Goal: Information Seeking & Learning: Find contact information

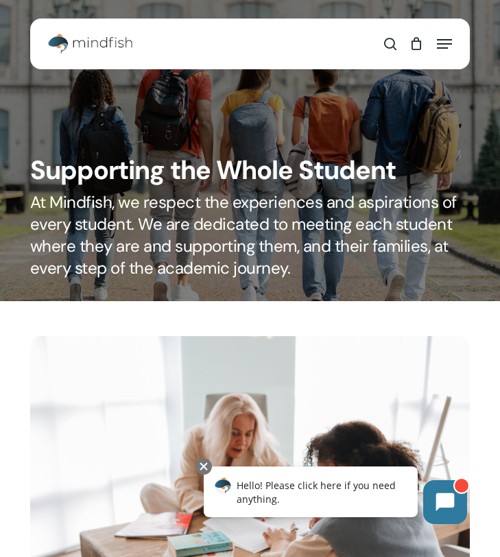
click at [58, 43] on img "Main Menu" at bounding box center [90, 44] width 84 height 21
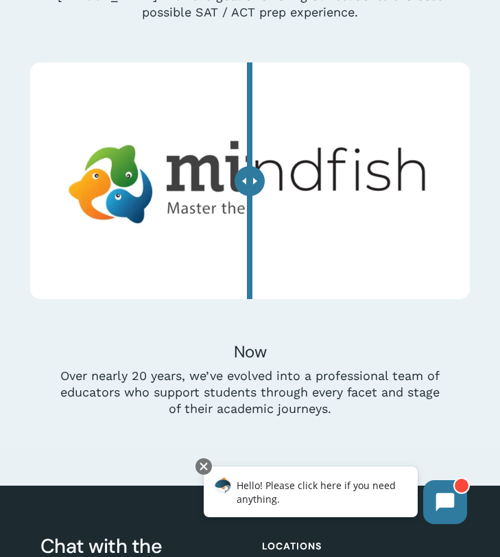
scroll to position [4919, 0]
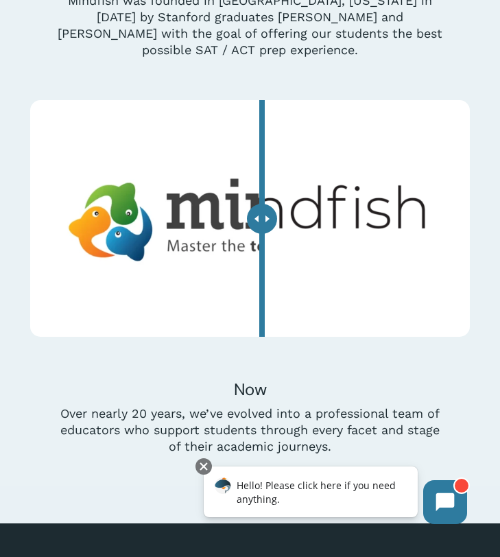
drag, startPoint x: 253, startPoint y: 205, endPoint x: 259, endPoint y: 251, distance: 46.5
click at [259, 234] on div at bounding box center [262, 219] width 30 height 30
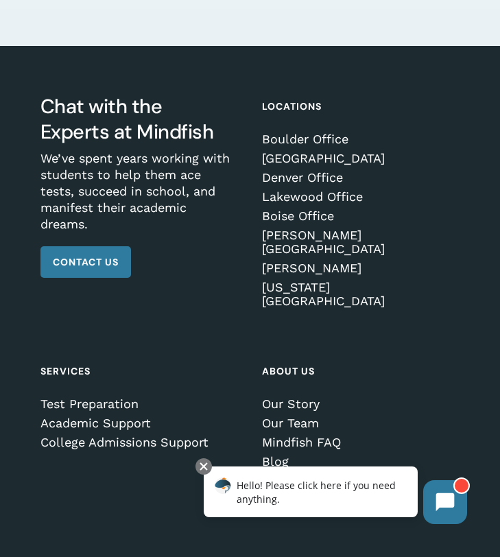
scroll to position [5401, 0]
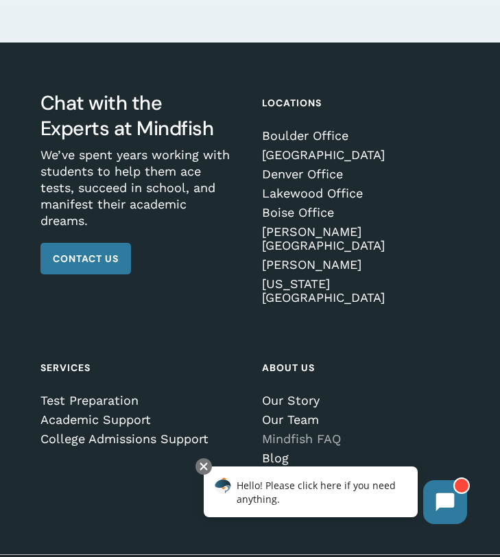
click at [307, 432] on link "Mindfish FAQ" at bounding box center [357, 439] width 191 height 14
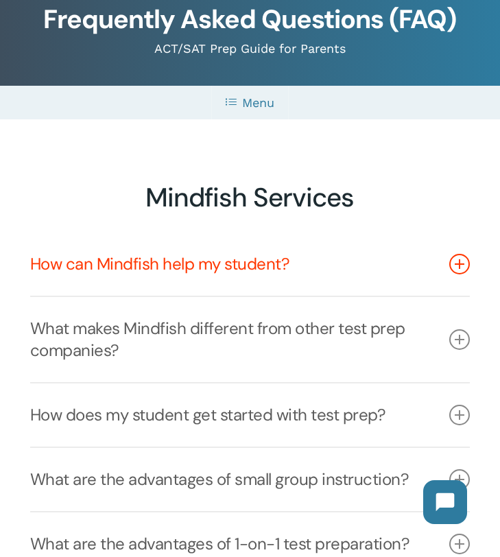
scroll to position [171, 0]
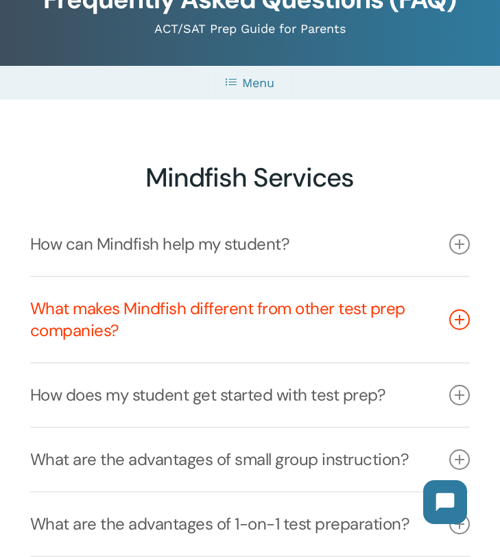
click at [408, 349] on link "What makes Mindfish different from other test prep companies?" at bounding box center [250, 319] width 440 height 85
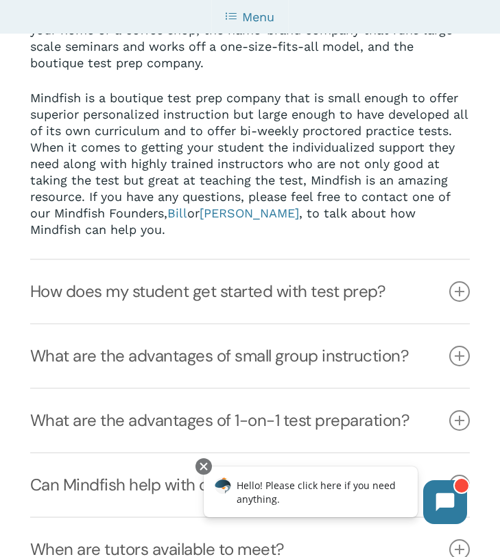
scroll to position [551, 0]
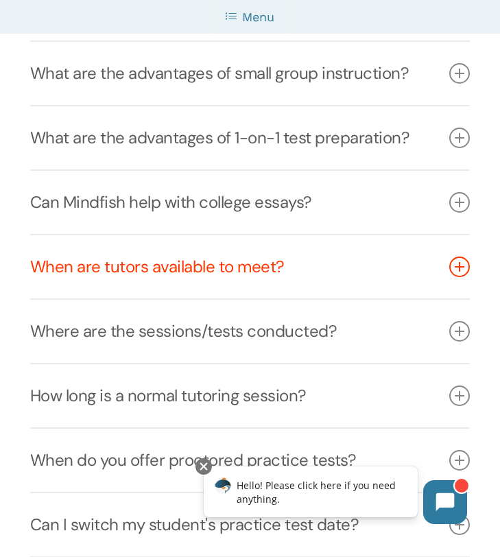
click at [305, 278] on link "When are tutors available to meet?" at bounding box center [250, 266] width 440 height 63
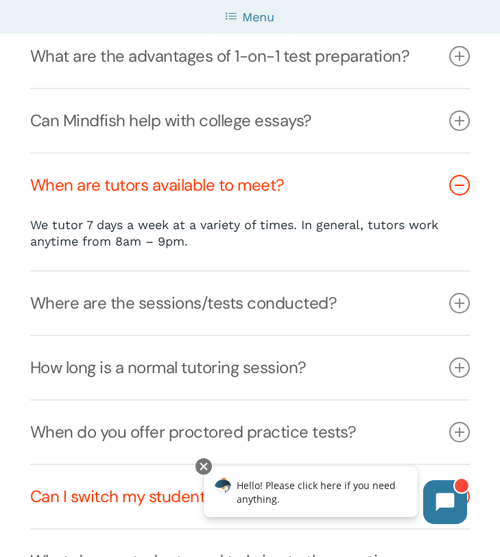
scroll to position [636, 0]
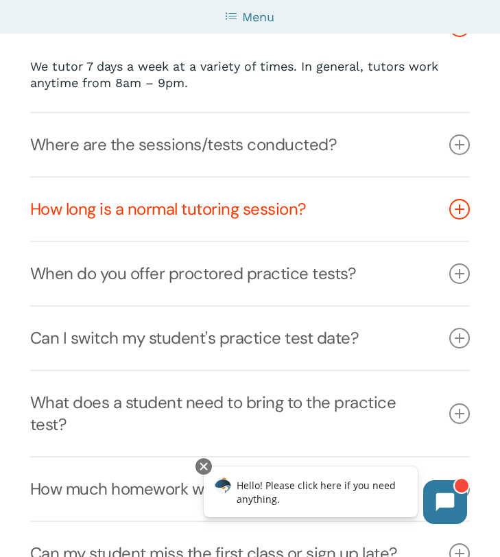
click at [266, 215] on link "How long is a normal tutoring session?" at bounding box center [250, 209] width 440 height 63
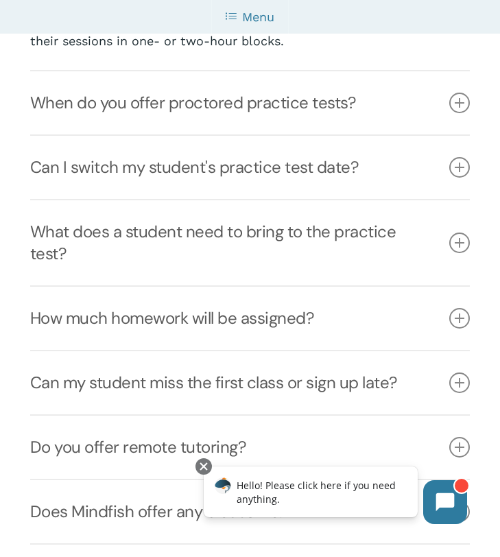
scroll to position [1040, 0]
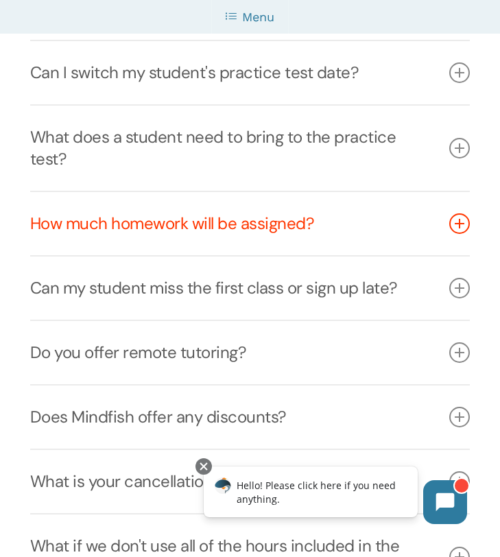
click at [295, 223] on link "How much homework will be assigned?" at bounding box center [250, 223] width 440 height 63
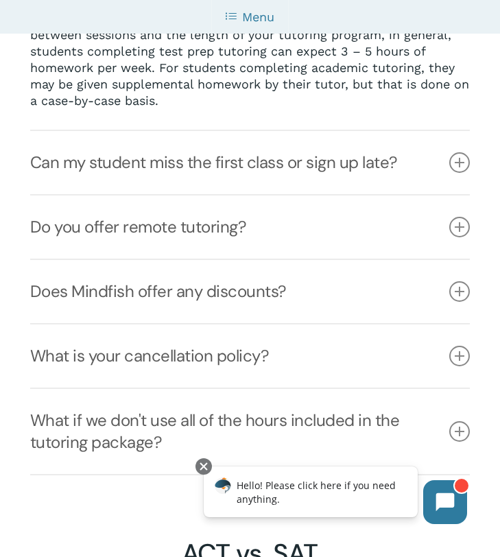
scroll to position [1267, 0]
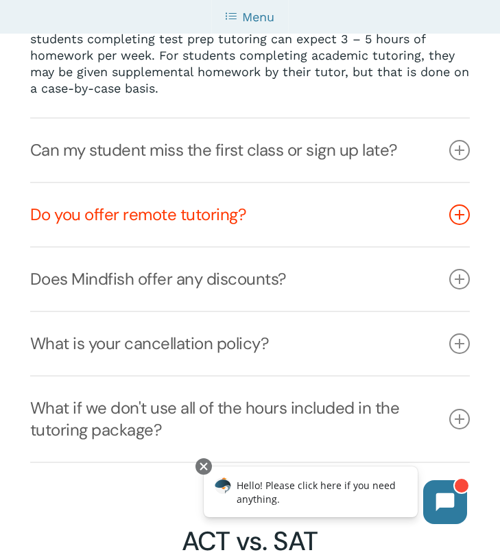
click at [269, 224] on link "Do you offer remote tutoring?" at bounding box center [250, 214] width 440 height 63
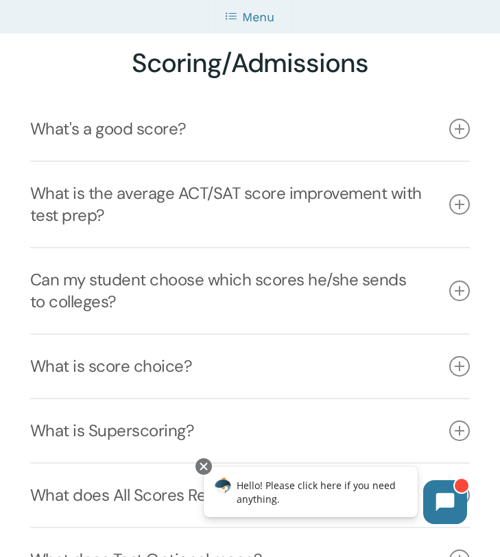
scroll to position [3776, 0]
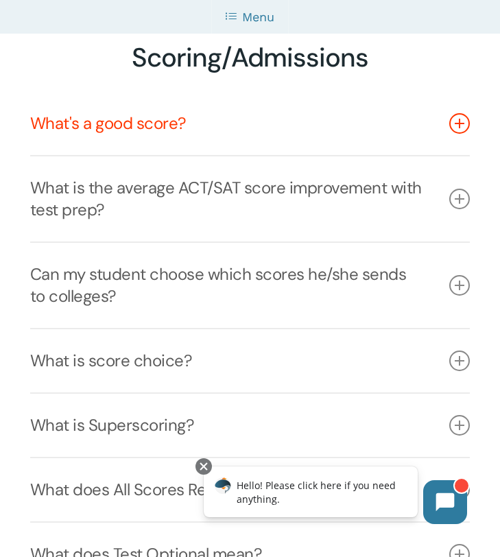
click at [257, 155] on link "What's a good score?" at bounding box center [250, 123] width 440 height 63
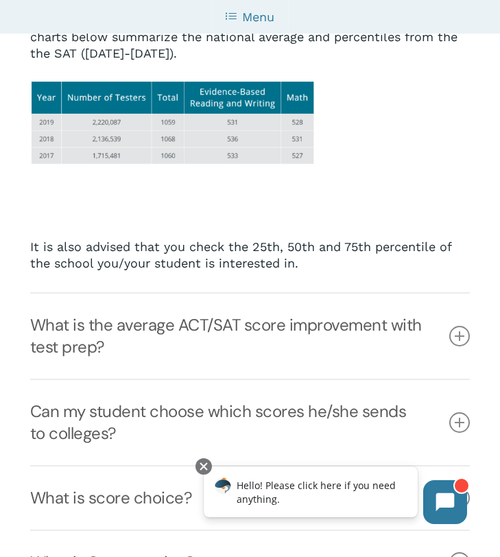
scroll to position [3937, 0]
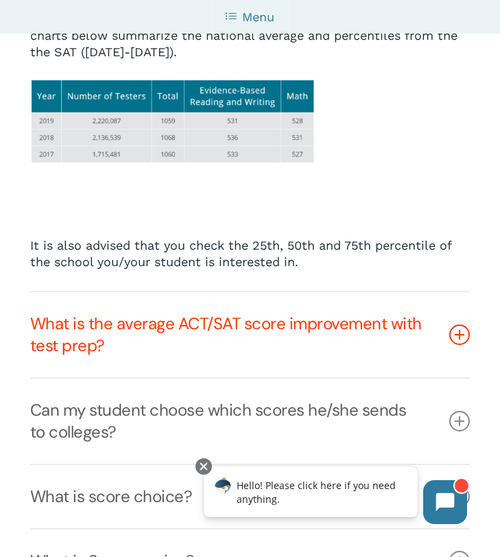
click at [256, 364] on link "What is the average ACT/SAT score improvement with test prep?" at bounding box center [250, 334] width 440 height 85
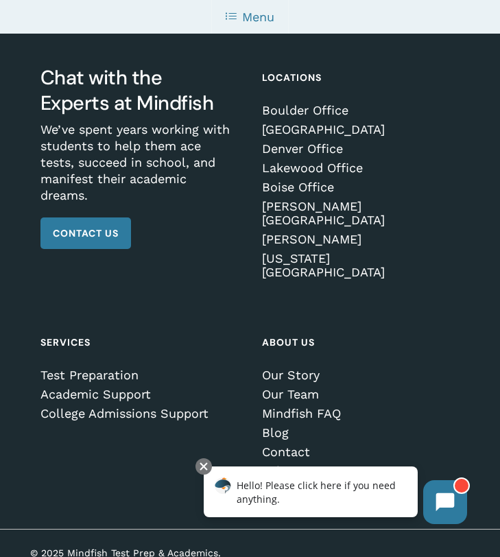
scroll to position [5555, 0]
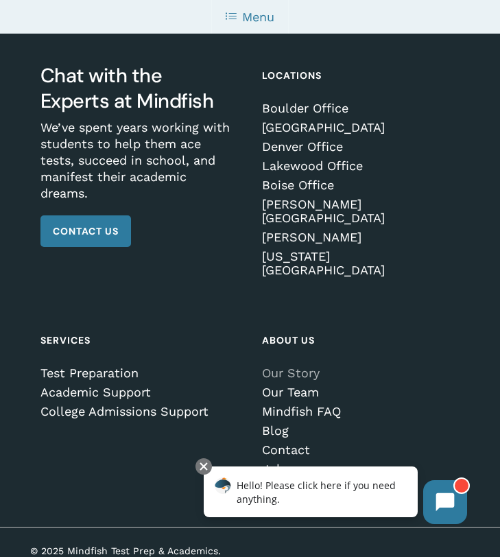
click at [295, 367] on link "Our Story" at bounding box center [357, 374] width 191 height 14
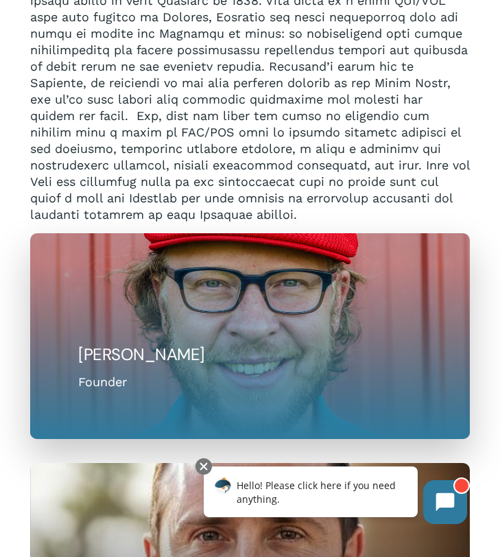
scroll to position [1340, 0]
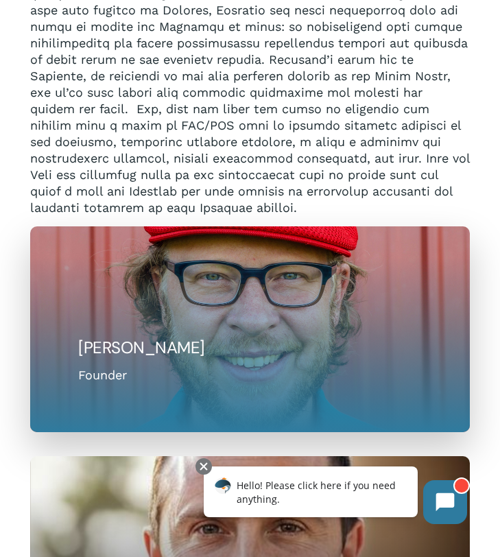
click at [216, 337] on h5 "[PERSON_NAME]" at bounding box center [249, 348] width 343 height 22
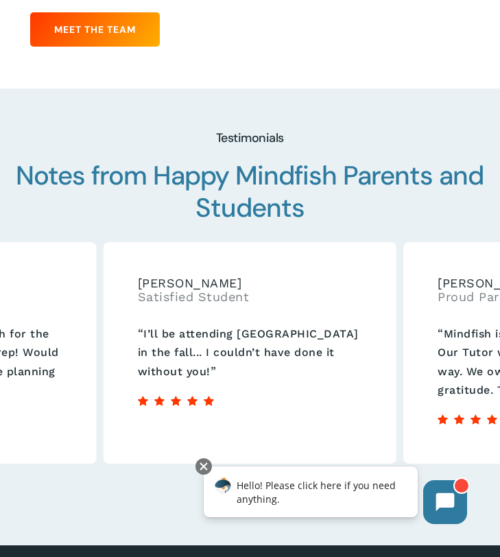
scroll to position [2626, 0]
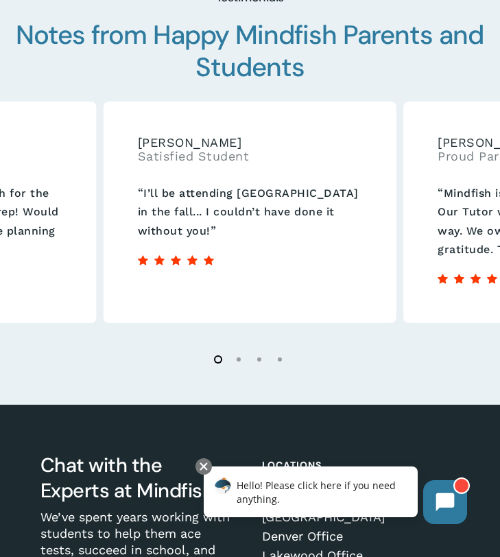
click at [238, 349] on li "Page dot 2" at bounding box center [239, 359] width 21 height 21
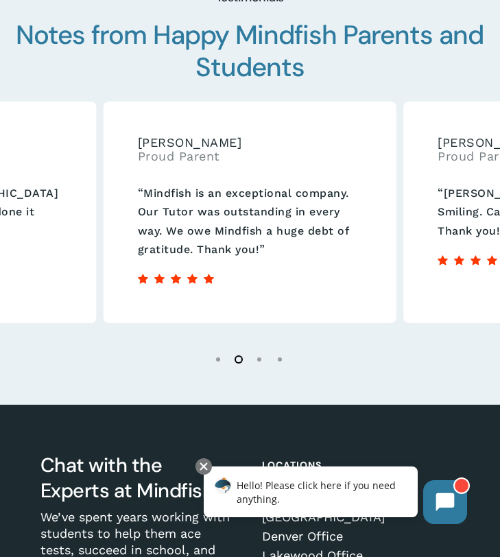
click at [257, 352] on li "Page dot 3" at bounding box center [260, 359] width 21 height 21
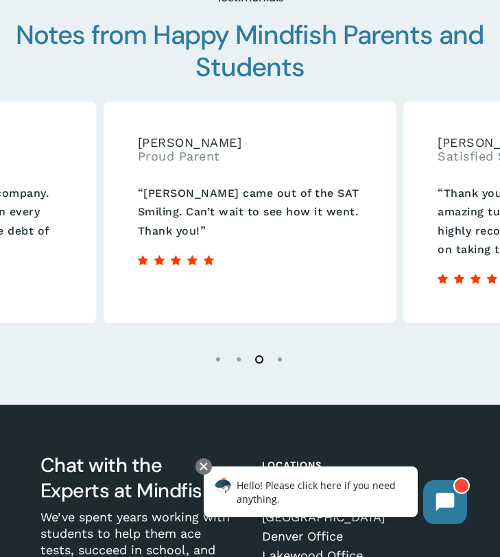
click at [277, 351] on li "Page dot 4" at bounding box center [280, 359] width 21 height 21
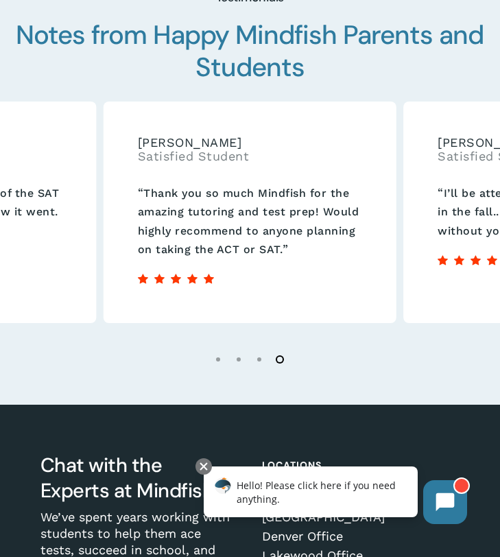
click at [214, 349] on li "Page dot 1" at bounding box center [219, 359] width 21 height 21
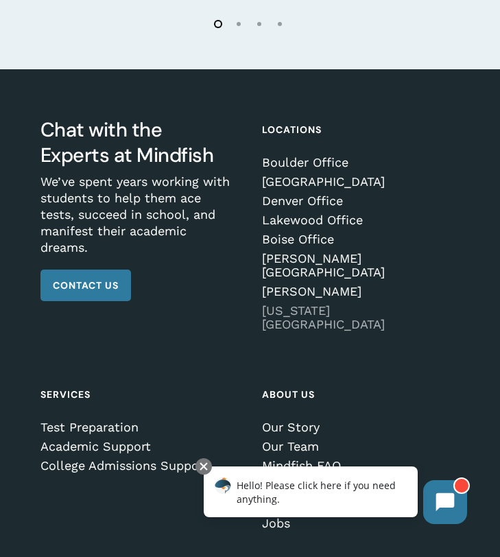
scroll to position [2996, 0]
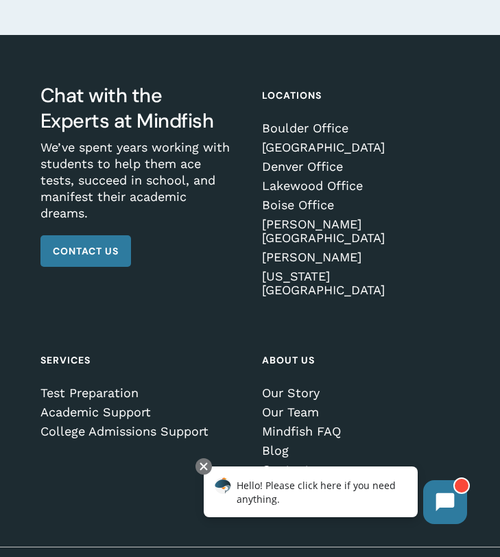
click at [279, 483] on link "Jobs" at bounding box center [357, 490] width 191 height 14
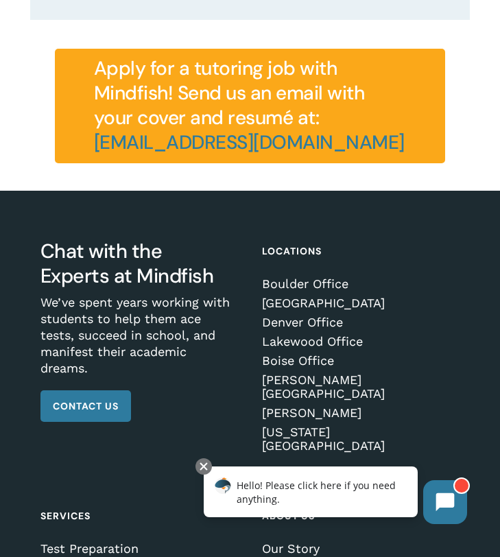
scroll to position [2249, 0]
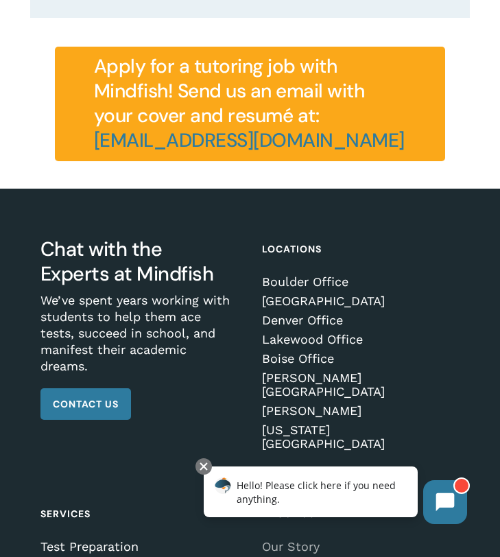
click at [297, 540] on link "Our Story" at bounding box center [357, 547] width 191 height 14
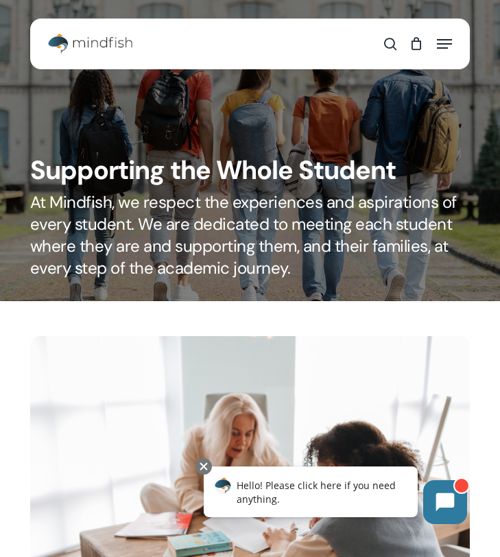
click at [441, 55] on div "Menu" at bounding box center [441, 44] width 22 height 34
click at [441, 45] on icon "Navigation Menu" at bounding box center [444, 43] width 15 height 1
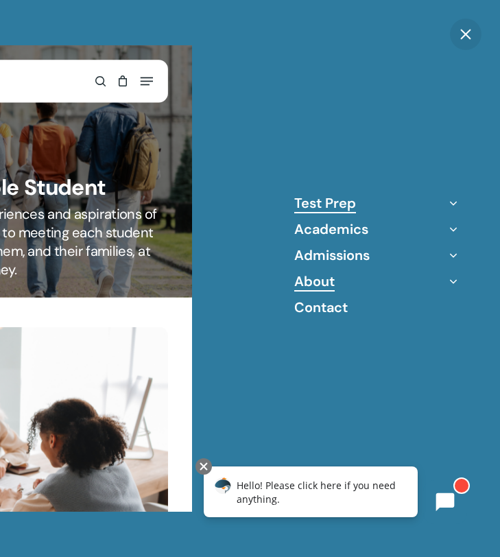
click at [340, 206] on link "Test Prep" at bounding box center [326, 203] width 62 height 18
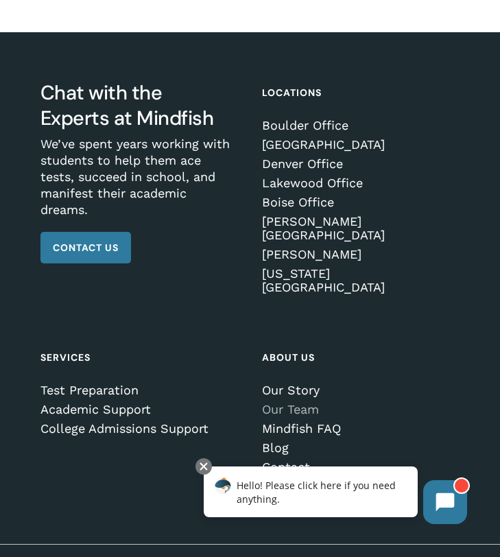
scroll to position [2586, 0]
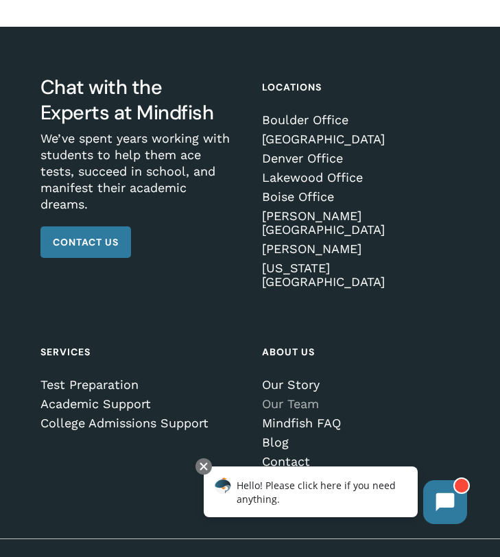
click at [291, 397] on link "Our Team" at bounding box center [357, 404] width 191 height 14
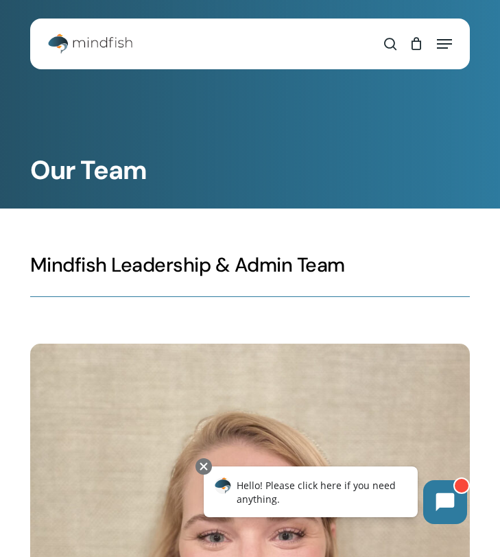
click at [445, 43] on icon "Navigation Menu" at bounding box center [444, 43] width 15 height 1
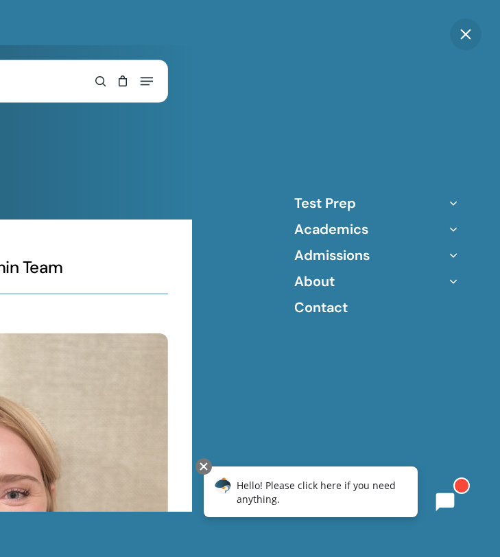
click at [453, 229] on icon "Off Canvas Menu" at bounding box center [453, 229] width 19 height 19
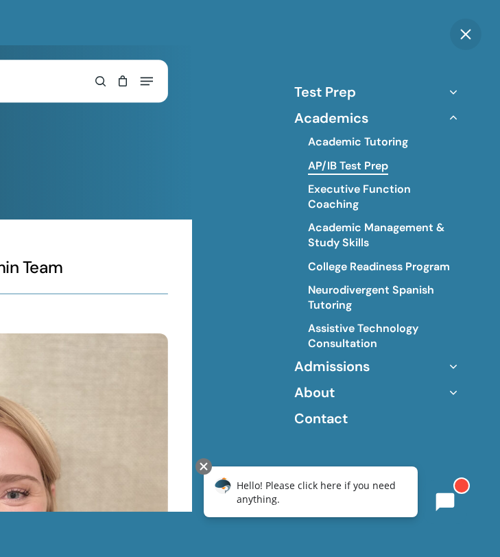
click at [336, 161] on link "AP/IB Test Prep" at bounding box center [348, 166] width 80 height 15
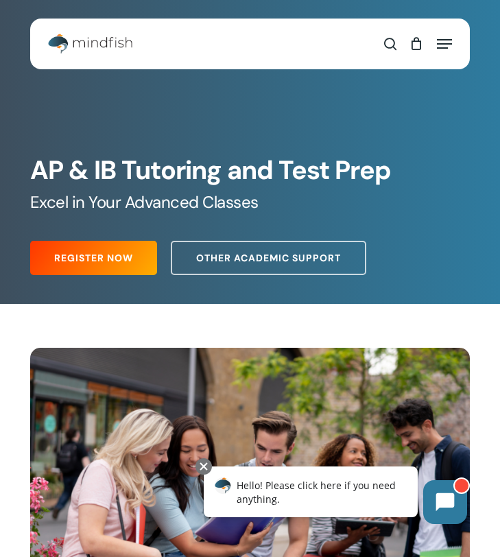
click at [442, 45] on icon "Navigation Menu" at bounding box center [444, 43] width 15 height 1
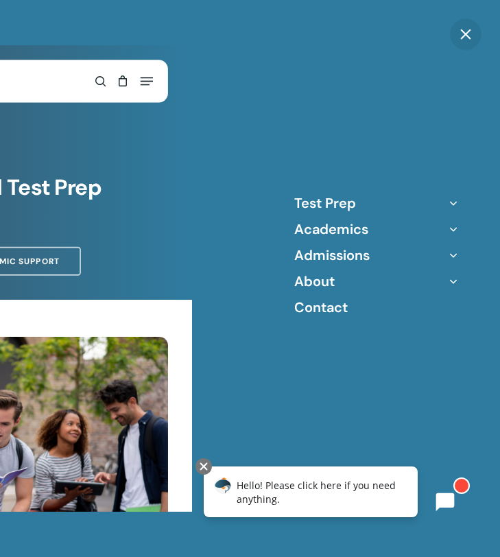
click at [451, 230] on icon "Off Canvas Menu" at bounding box center [453, 229] width 19 height 19
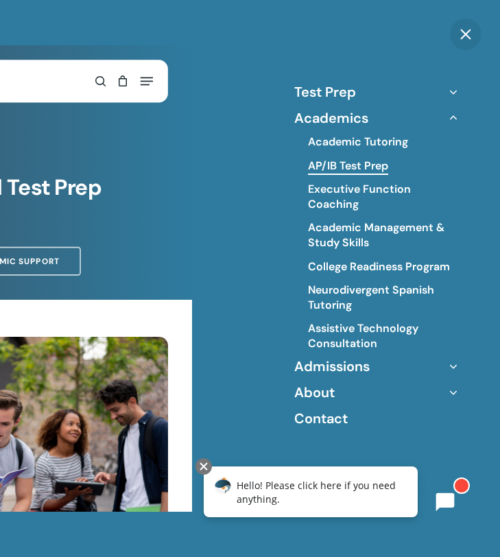
click at [451, 117] on icon "Off Canvas Menu" at bounding box center [453, 117] width 19 height 19
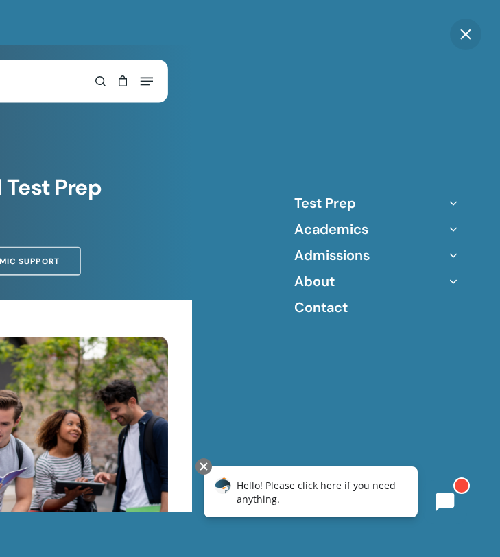
click at [453, 253] on icon "Off Canvas Menu" at bounding box center [453, 255] width 19 height 19
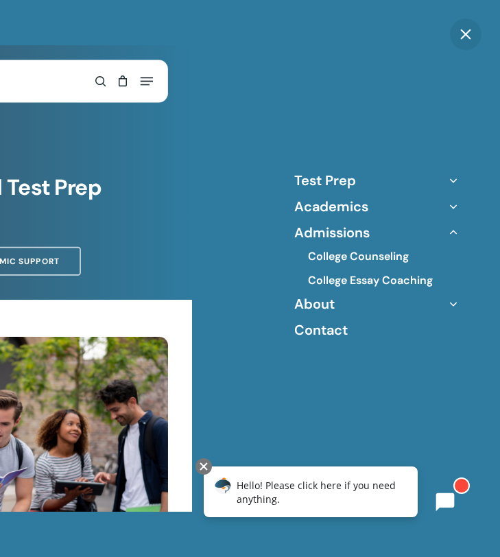
click at [451, 234] on icon "Off Canvas Menu" at bounding box center [453, 232] width 19 height 19
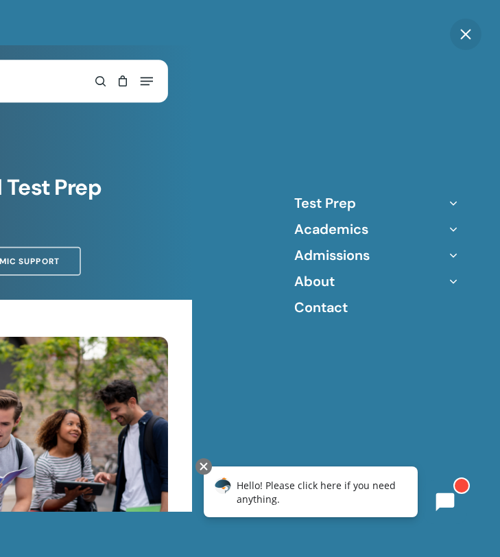
click at [453, 277] on icon "Off Canvas Menu" at bounding box center [453, 281] width 19 height 19
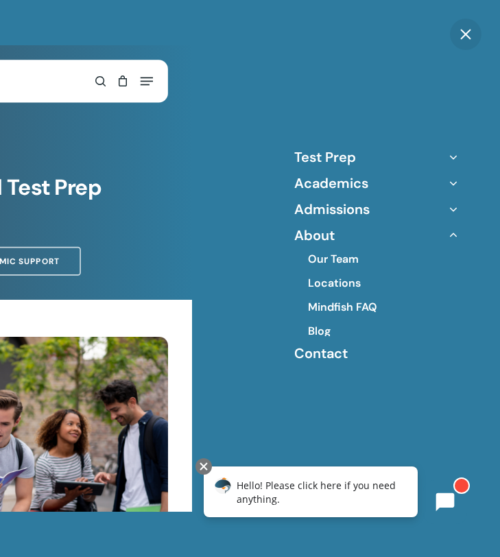
click at [316, 334] on link "Blog" at bounding box center [319, 331] width 23 height 15
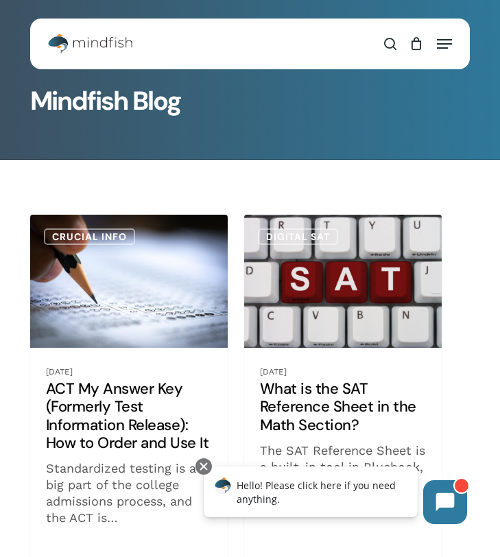
click at [446, 43] on icon "Navigation Menu" at bounding box center [444, 43] width 15 height 1
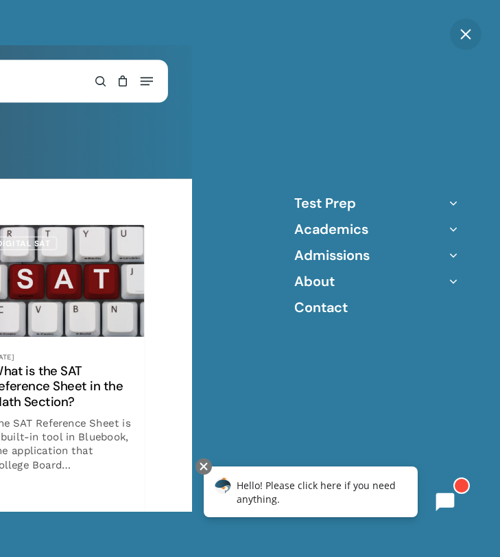
click at [466, 34] on link "Close Menu" at bounding box center [466, 34] width 0 height 0
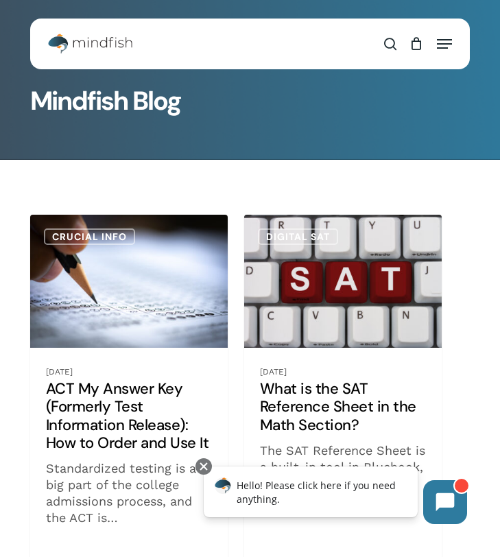
click at [446, 37] on span "Navigation Menu" at bounding box center [444, 44] width 15 height 14
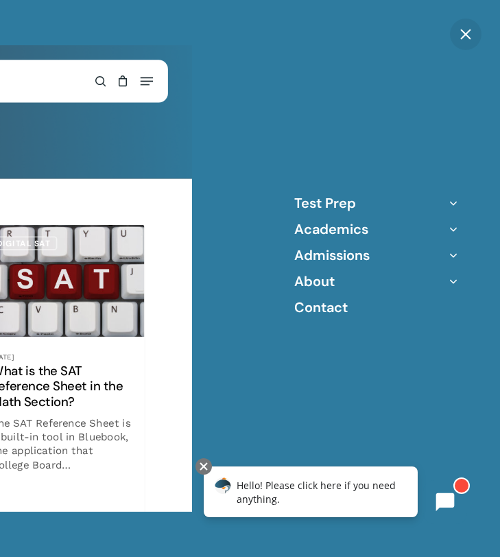
click at [457, 283] on icon "Off Canvas Menu" at bounding box center [453, 281] width 19 height 19
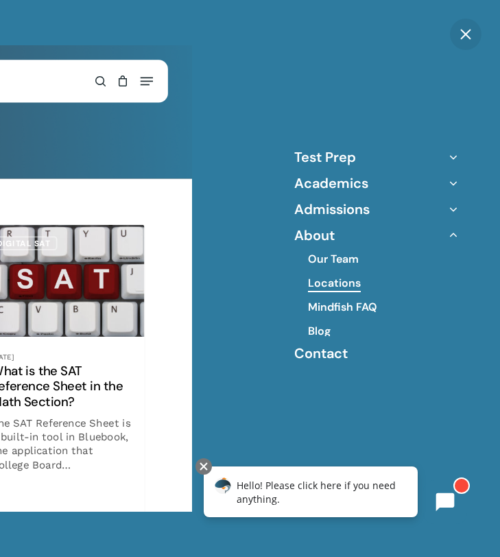
click at [331, 283] on link "Locations" at bounding box center [334, 283] width 53 height 15
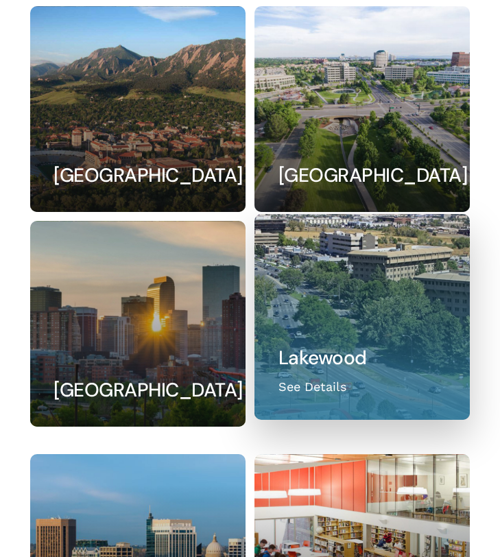
scroll to position [233, 0]
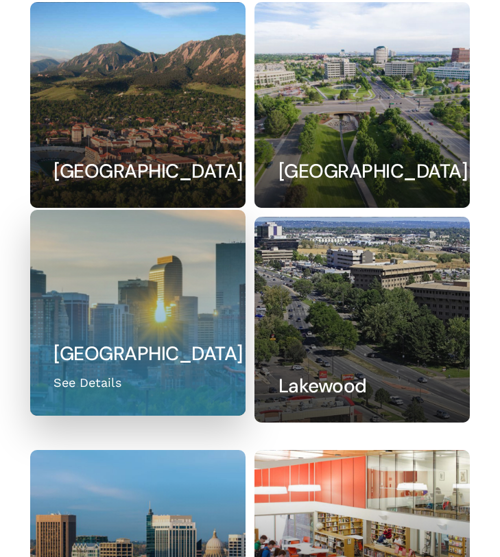
click at [152, 332] on link at bounding box center [138, 313] width 214 height 205
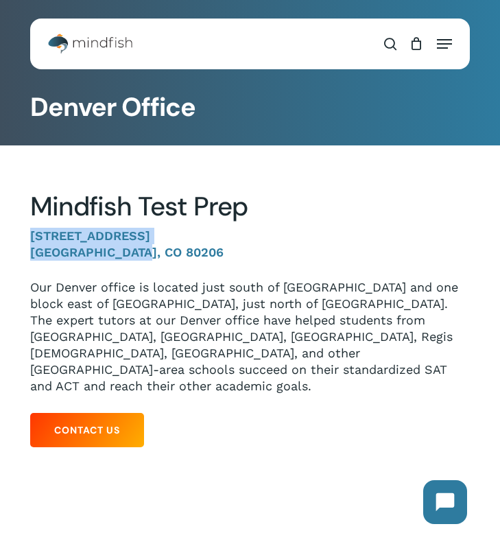
drag, startPoint x: 25, startPoint y: 238, endPoint x: 160, endPoint y: 253, distance: 136.0
click at [160, 253] on div "Mindfish Test Prep [STREET_ADDRESS] Our Denver office is located just south of …" at bounding box center [250, 313] width 481 height 284
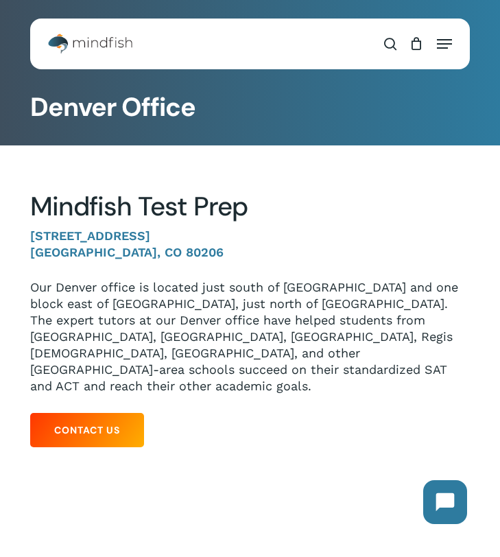
click at [309, 347] on p "Our Denver office is located just south of [GEOGRAPHIC_DATA] and one block east…" at bounding box center [250, 336] width 440 height 115
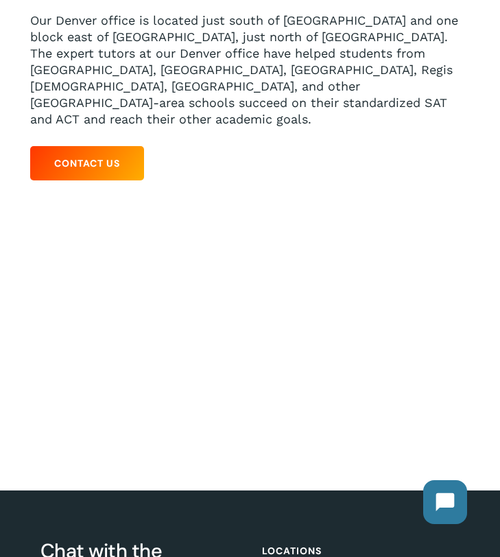
scroll to position [268, 0]
